Goal: Information Seeking & Learning: Learn about a topic

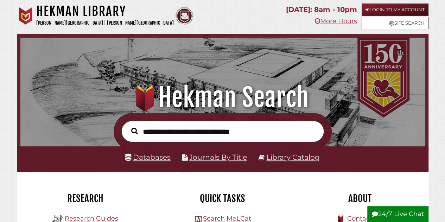
scroll to position [69, 0]
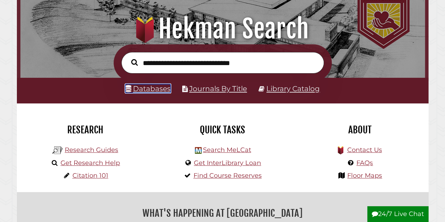
click at [151, 88] on link "Databases" at bounding box center [147, 88] width 45 height 9
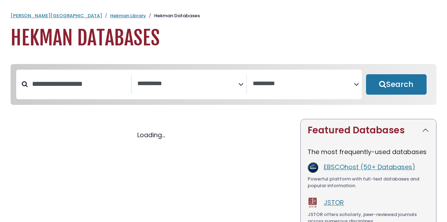
select select "Database Subject Filter"
select select "Database Vendors Filter"
select select "Database Subject Filter"
select select "Database Vendors Filter"
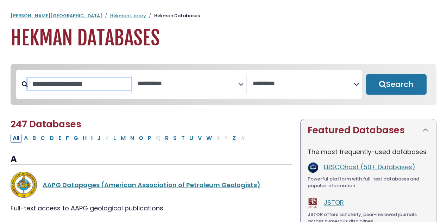
click at [83, 85] on input "Search database by title or keyword" at bounding box center [79, 84] width 103 height 12
type input "***"
click at [366, 74] on button "Search" at bounding box center [396, 84] width 60 height 20
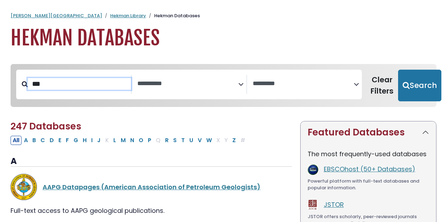
select select "Database Subject Filter"
select select "Database Vendors Filter"
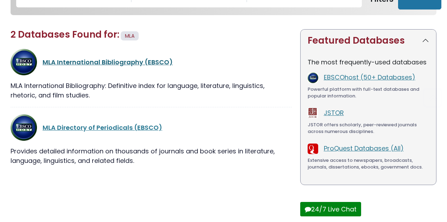
scroll to position [94, 0]
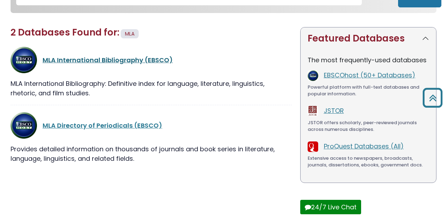
click at [104, 63] on link "MLA International Bibliography (EBSCO)" at bounding box center [108, 60] width 130 height 9
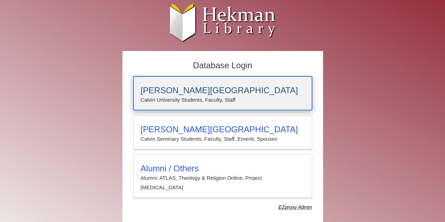
click at [184, 81] on div "Calvin University Calvin University Students, Faculty, Staff" at bounding box center [222, 93] width 179 height 34
